Goal: Transaction & Acquisition: Book appointment/travel/reservation

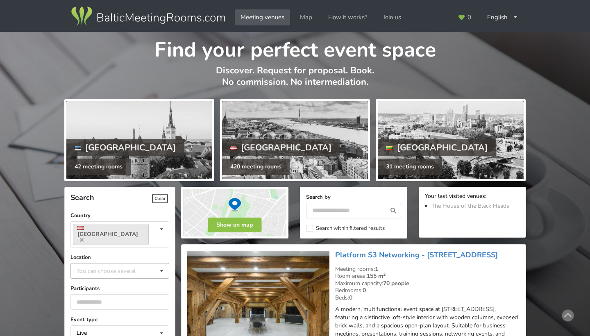
click at [126, 266] on div "You can choose several" at bounding box center [115, 270] width 80 height 9
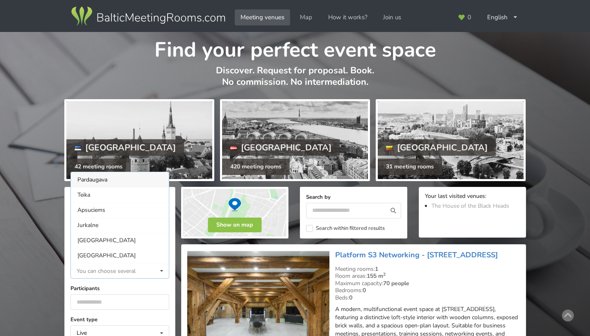
scroll to position [0, 0]
click at [99, 248] on div "Riga" at bounding box center [120, 255] width 98 height 15
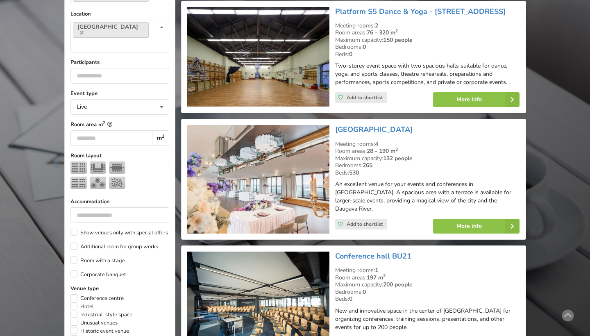
scroll to position [243, 0]
click at [93, 68] on input "number" at bounding box center [119, 76] width 99 height 16
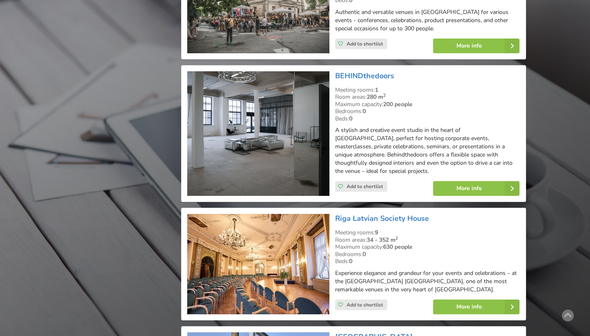
scroll to position [937, 0]
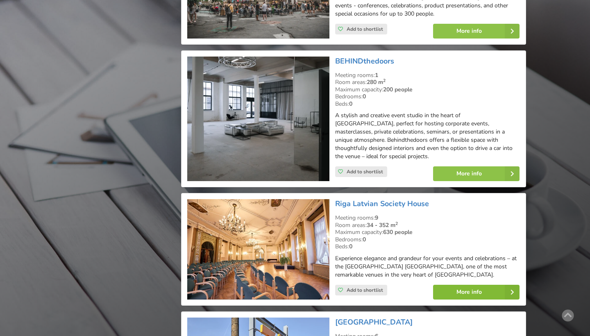
type input "***"
click at [457, 285] on link "More info" at bounding box center [476, 292] width 86 height 15
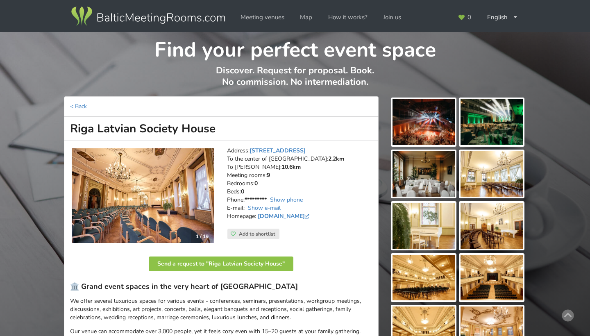
scroll to position [18, 0]
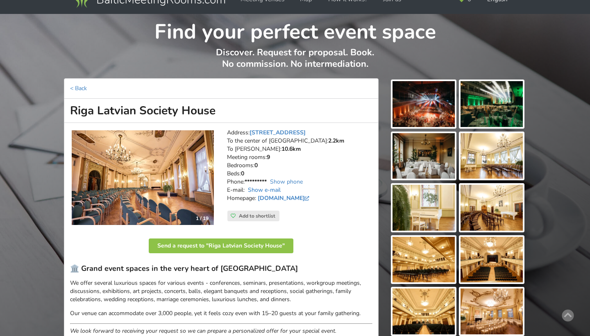
click at [273, 186] on link "Show e-mail" at bounding box center [264, 190] width 33 height 8
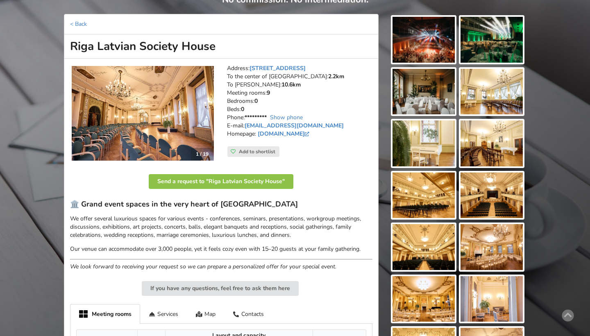
scroll to position [86, 0]
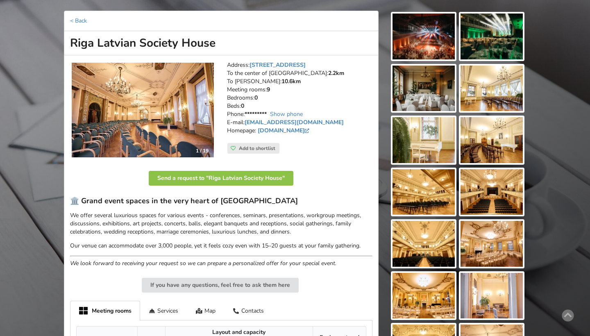
drag, startPoint x: 281, startPoint y: 116, endPoint x: 245, endPoint y: 117, distance: 35.7
click at [245, 117] on address "Address: Merķeļa iela 13, Riga To the center of Riga: 2.2km To RIX: 10.6km Meet…" at bounding box center [300, 102] width 146 height 82
copy address "info@rlb.lv"
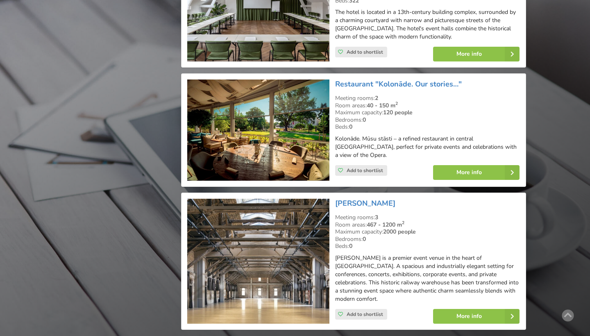
scroll to position [1804, 0]
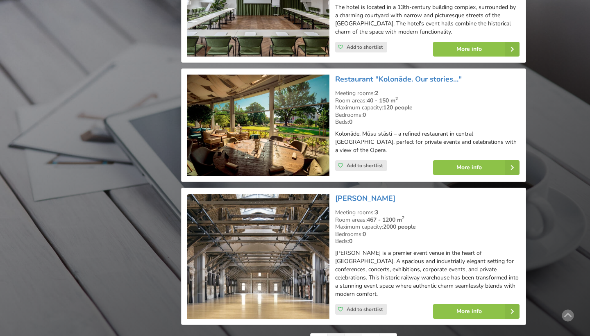
click at [352, 334] on link "2" at bounding box center [353, 342] width 17 height 16
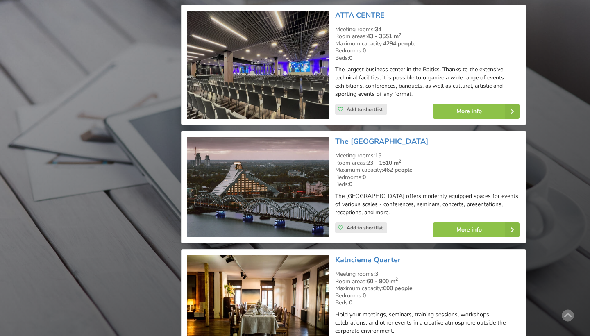
scroll to position [1425, 0]
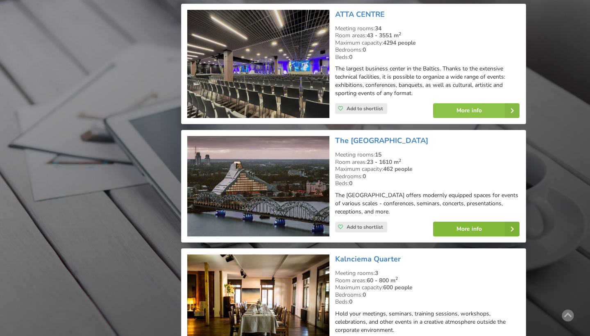
click at [457, 222] on link "More info" at bounding box center [476, 229] width 86 height 15
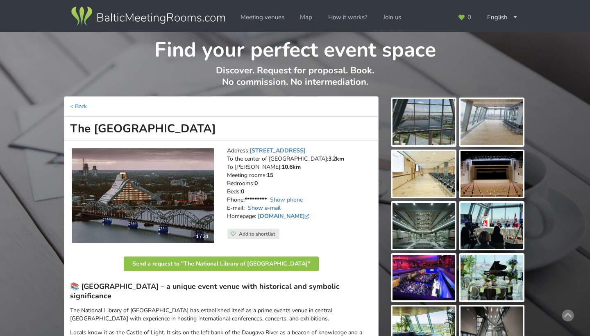
click at [268, 204] on link "Show e-mail" at bounding box center [264, 208] width 33 height 8
drag, startPoint x: 292, startPoint y: 202, endPoint x: 246, endPoint y: 202, distance: 46.7
click at [246, 202] on address "Address: Mūkusalas iela 3, Riga To the center of Riga: 3.2km To RIX: 10.6km Mee…" at bounding box center [300, 188] width 146 height 82
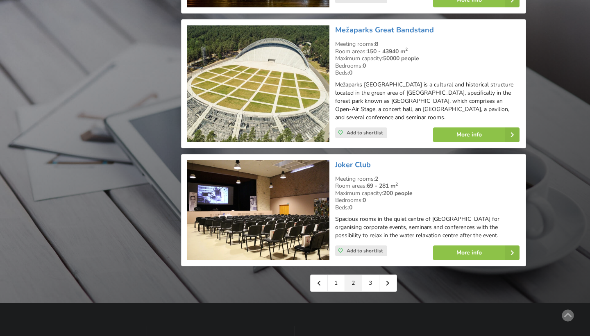
scroll to position [1764, 0]
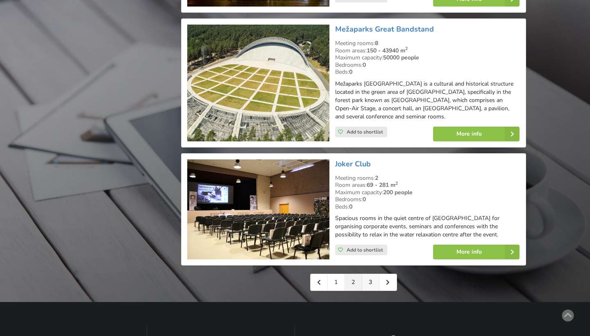
click at [369, 274] on link "3" at bounding box center [370, 282] width 17 height 16
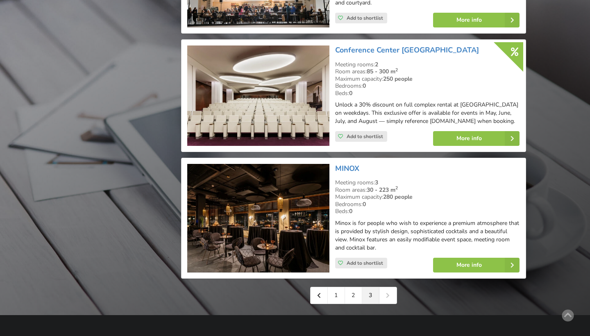
scroll to position [1660, 0]
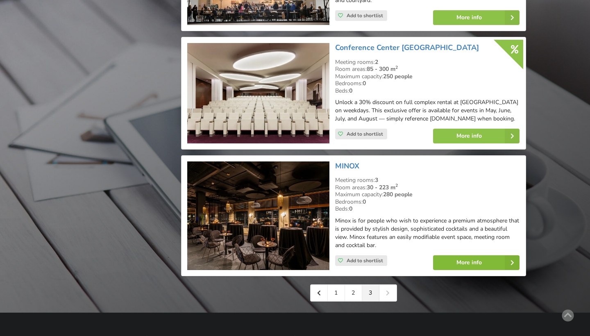
click at [474, 255] on link "More info" at bounding box center [476, 262] width 86 height 15
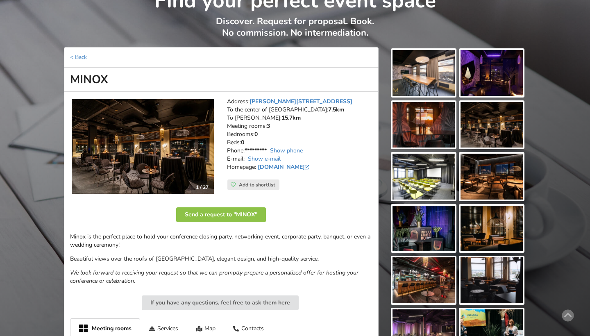
scroll to position [76, 0]
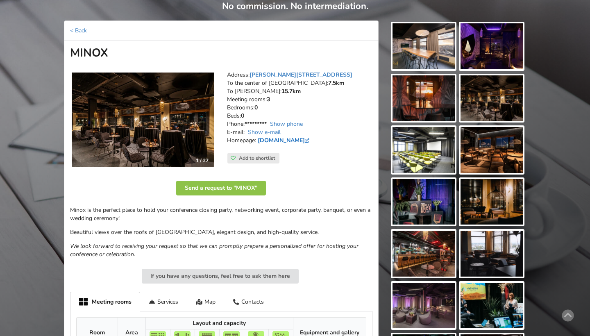
click at [276, 136] on link "minoxcocktailbar.lv" at bounding box center [285, 140] width 54 height 8
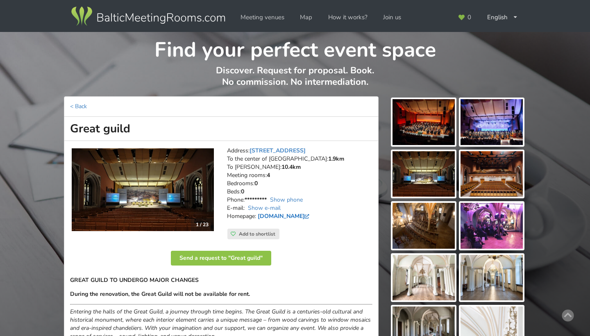
click at [266, 214] on link "[DOMAIN_NAME]" at bounding box center [285, 216] width 54 height 8
click at [149, 204] on img at bounding box center [143, 189] width 142 height 83
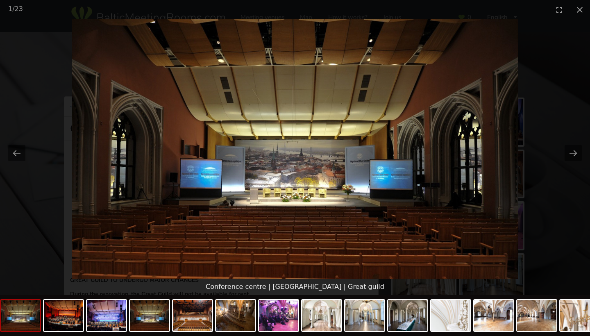
click at [566, 140] on picture at bounding box center [295, 149] width 590 height 260
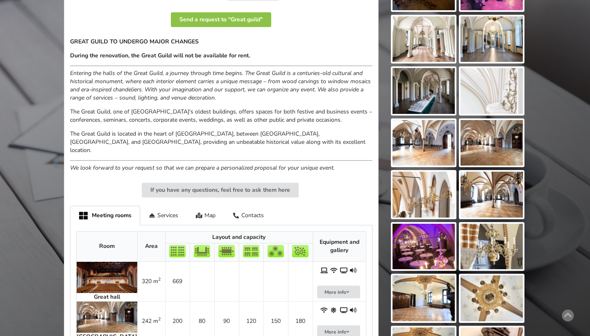
scroll to position [239, 0]
click at [492, 149] on img at bounding box center [492, 143] width 62 height 46
